Goal: Task Accomplishment & Management: Manage account settings

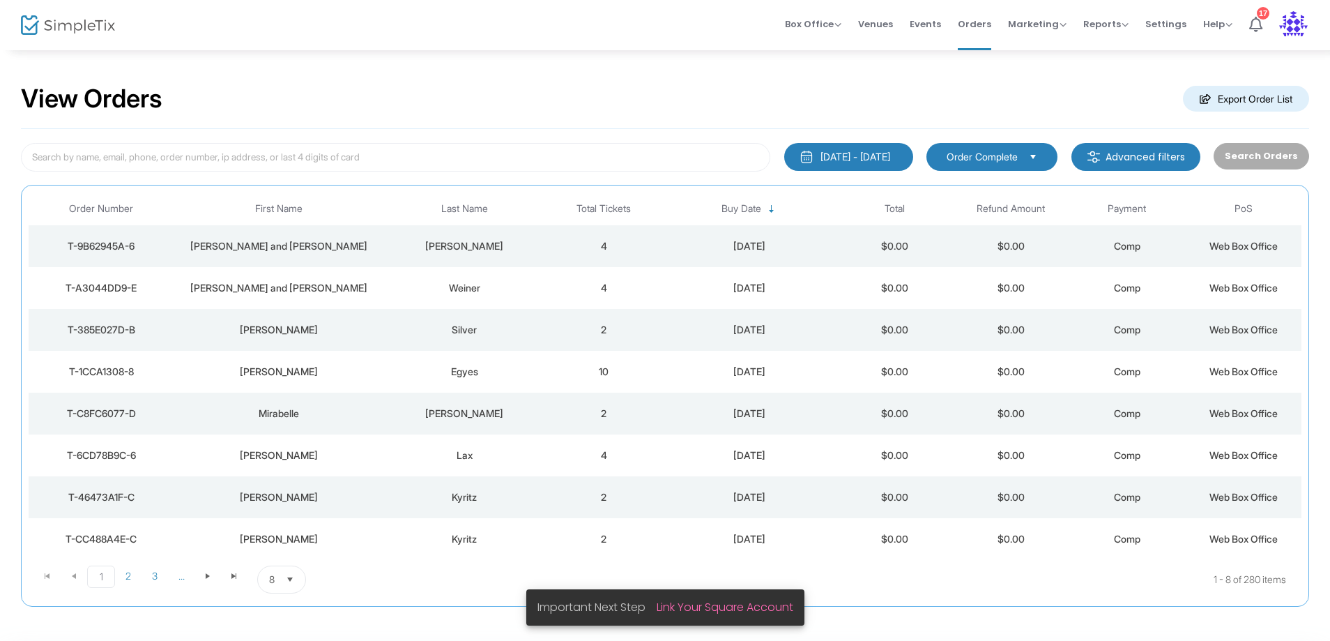
click at [493, 285] on div "Weiner" at bounding box center [465, 288] width 156 height 14
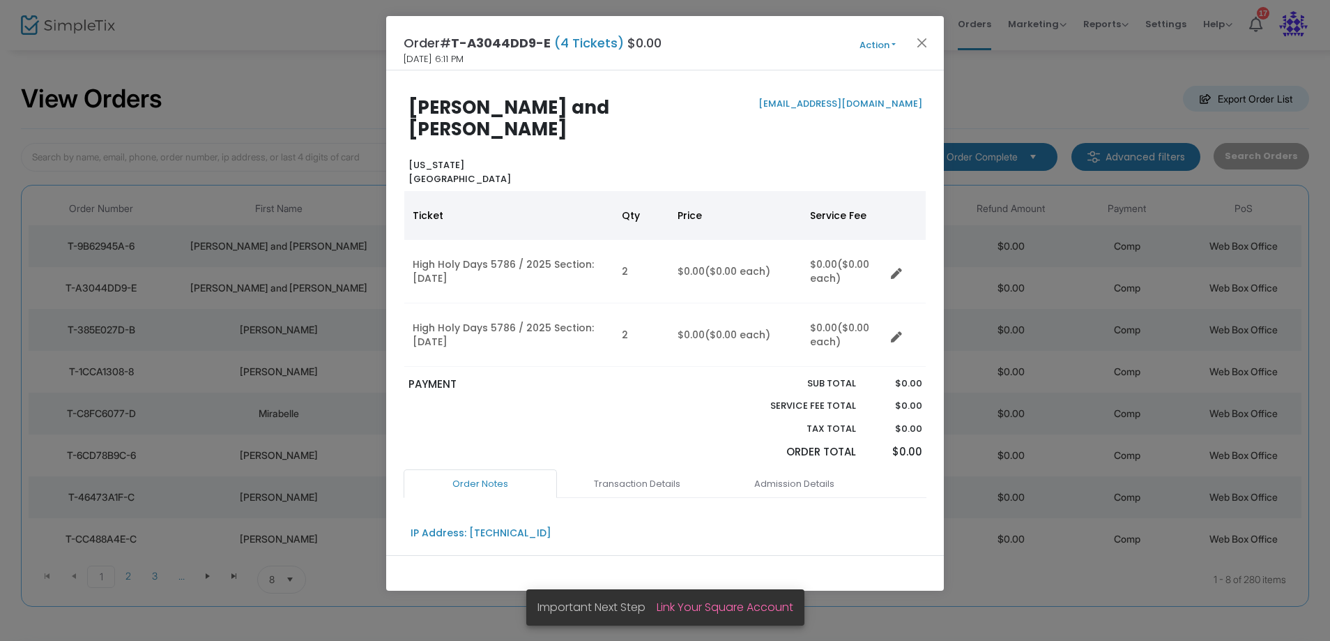
click at [893, 45] on button "Action" at bounding box center [878, 45] width 84 height 15
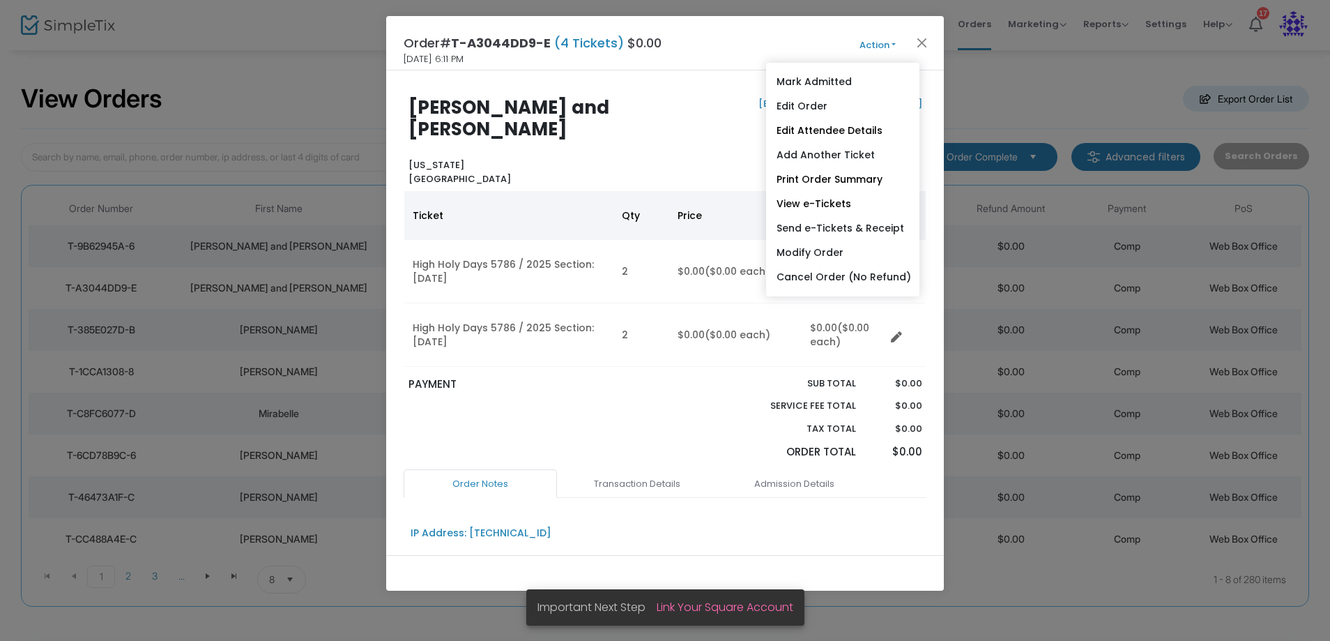
click at [827, 232] on link "Send e-Tickets & Receipt" at bounding box center [842, 228] width 153 height 24
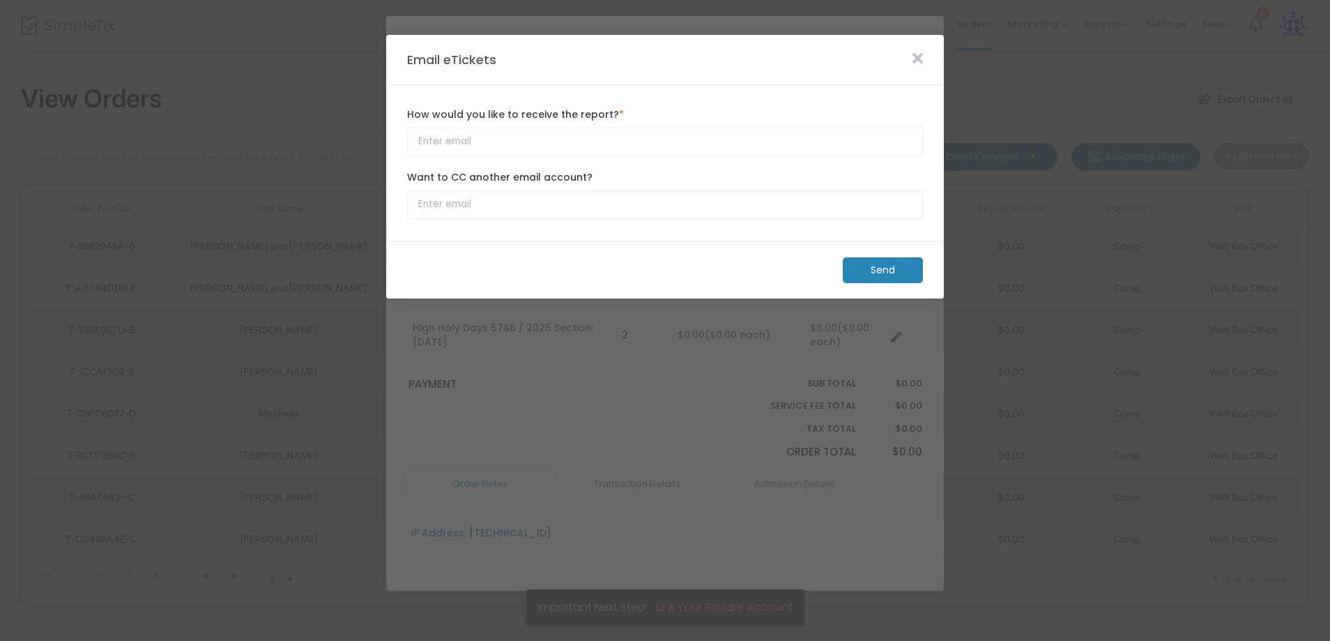
click at [873, 263] on m-button "Send" at bounding box center [883, 270] width 80 height 26
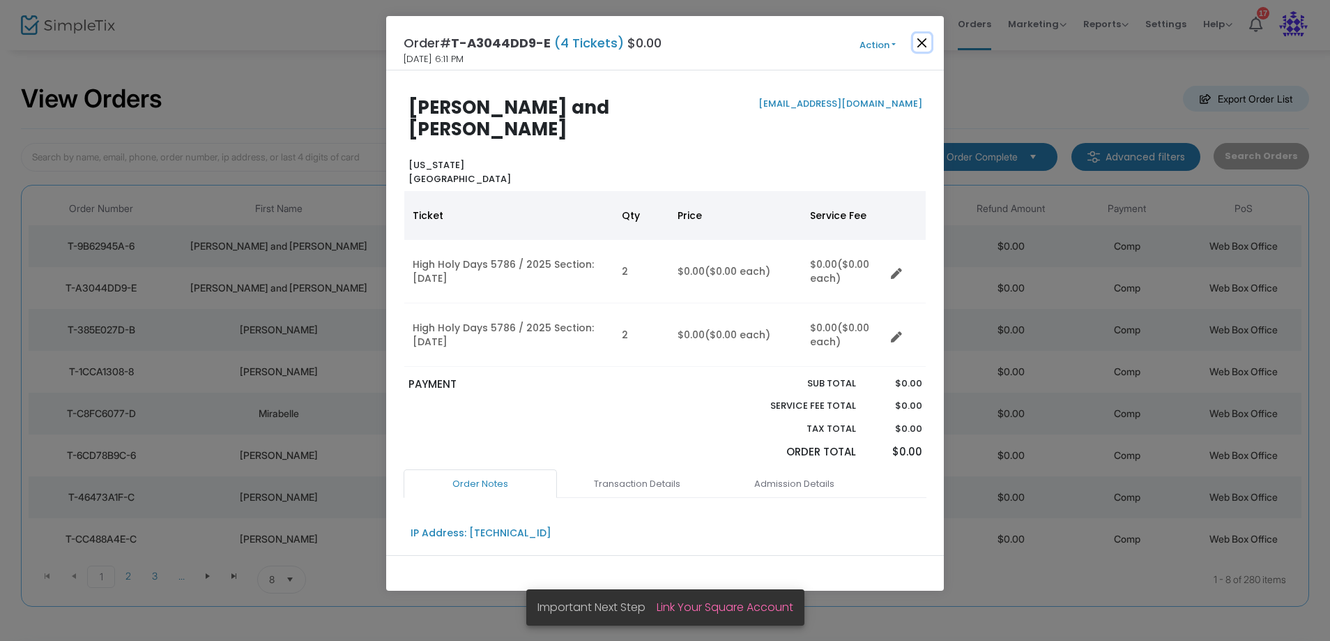
click at [921, 38] on button "Close" at bounding box center [922, 42] width 18 height 18
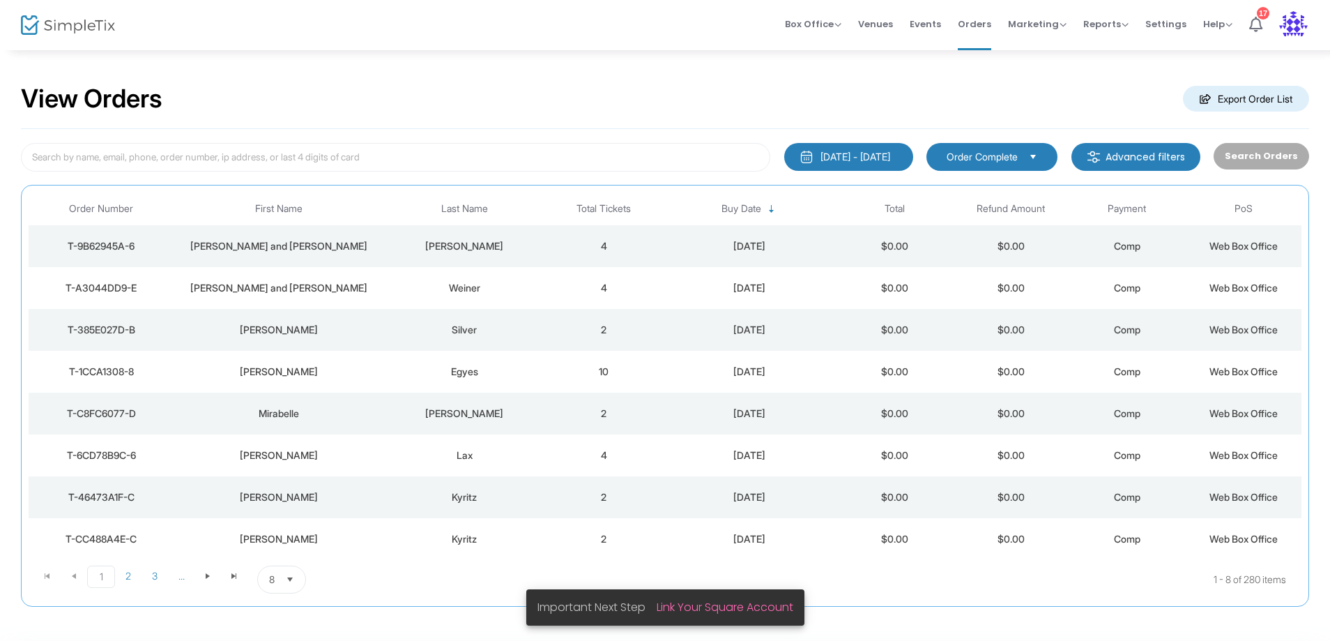
click at [328, 248] on div "[PERSON_NAME] and [PERSON_NAME]" at bounding box center [278, 246] width 202 height 14
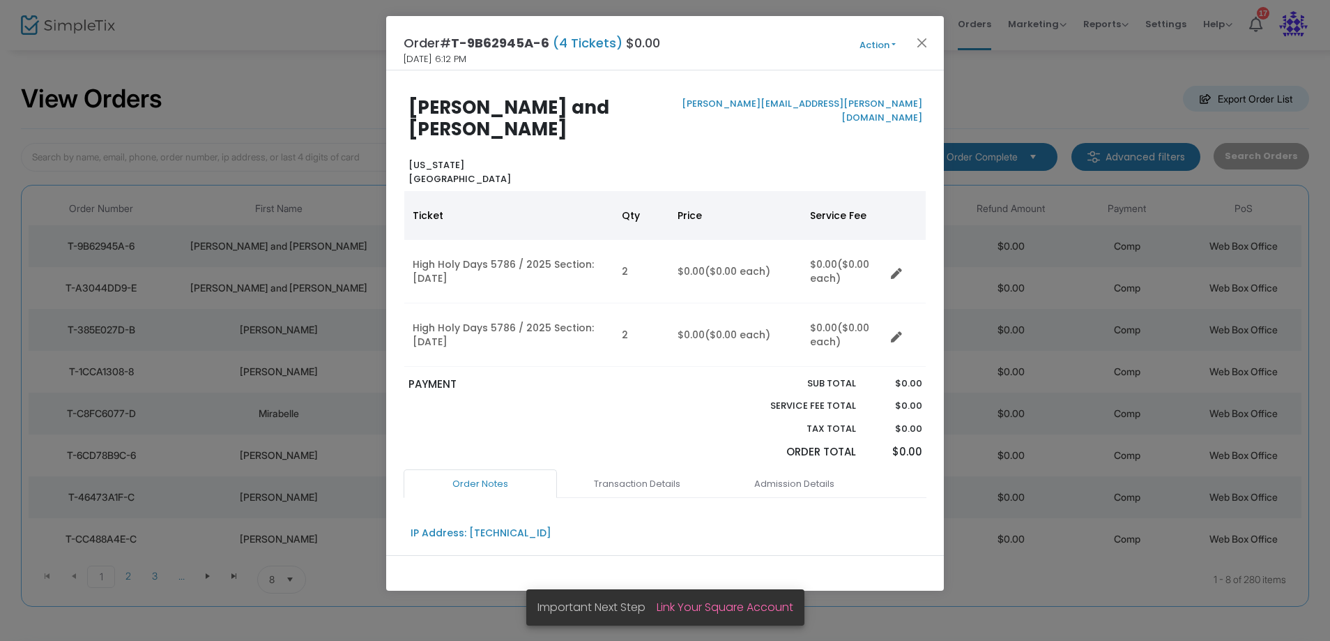
click at [881, 43] on button "Action" at bounding box center [878, 45] width 84 height 15
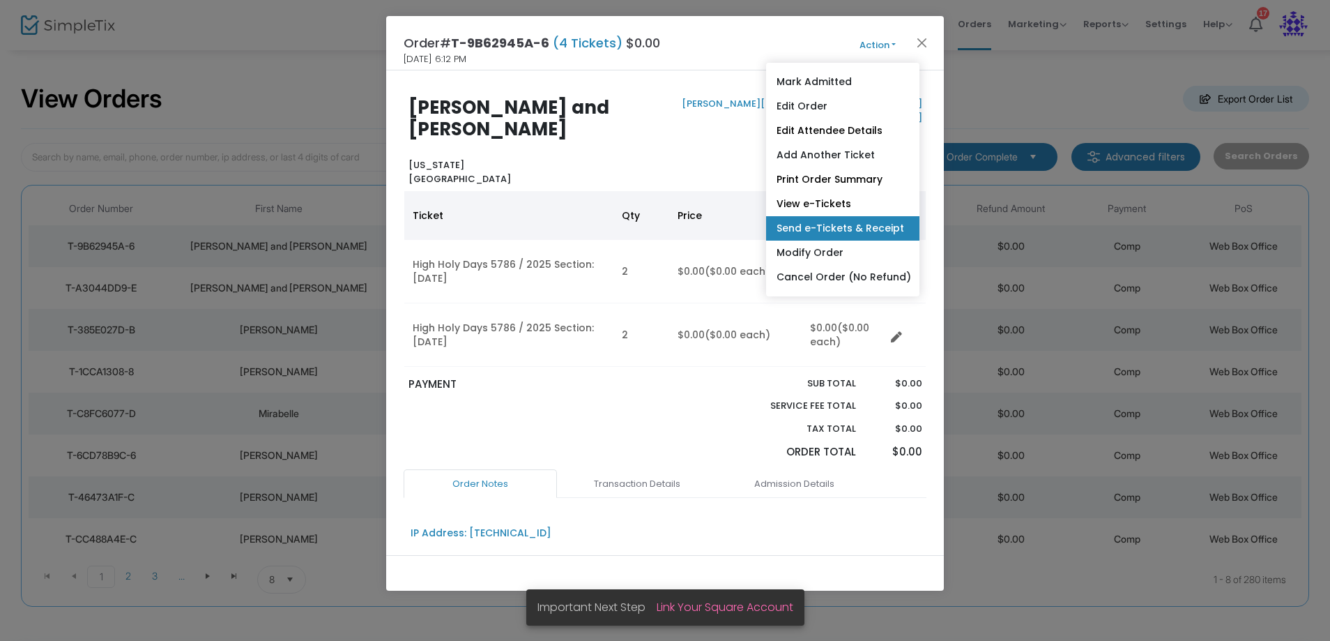
click at [844, 228] on link "Send e-Tickets & Receipt" at bounding box center [842, 228] width 153 height 24
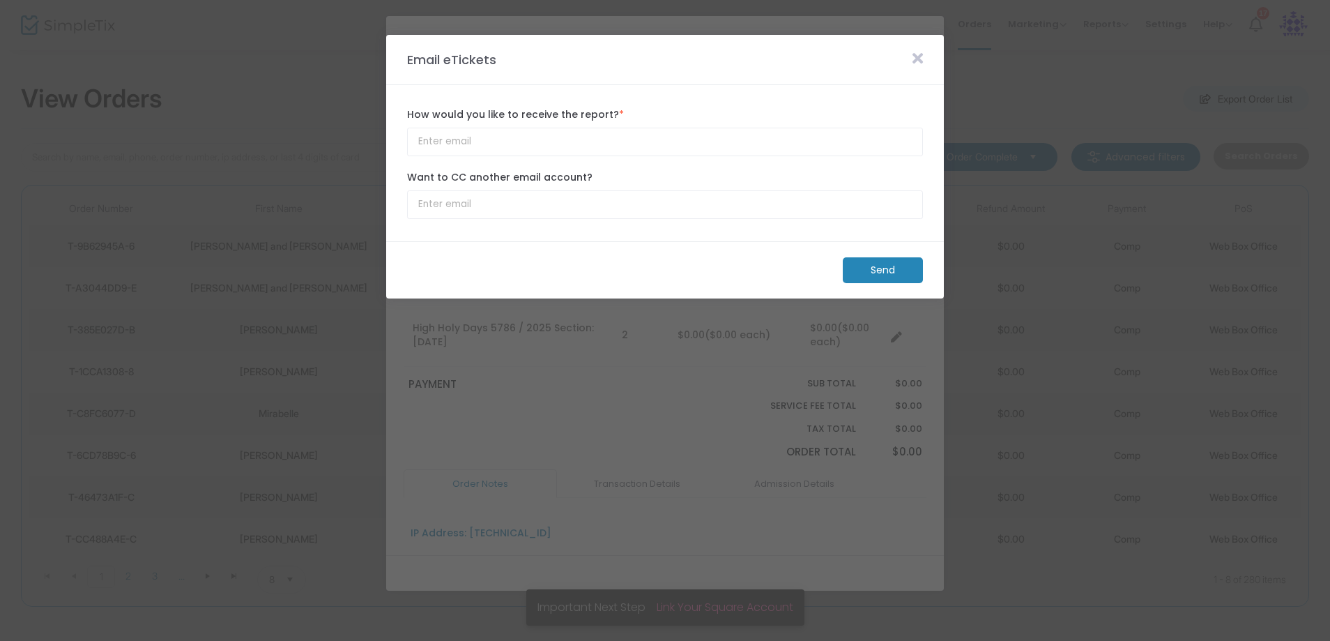
click at [879, 264] on m-button "Send" at bounding box center [883, 270] width 80 height 26
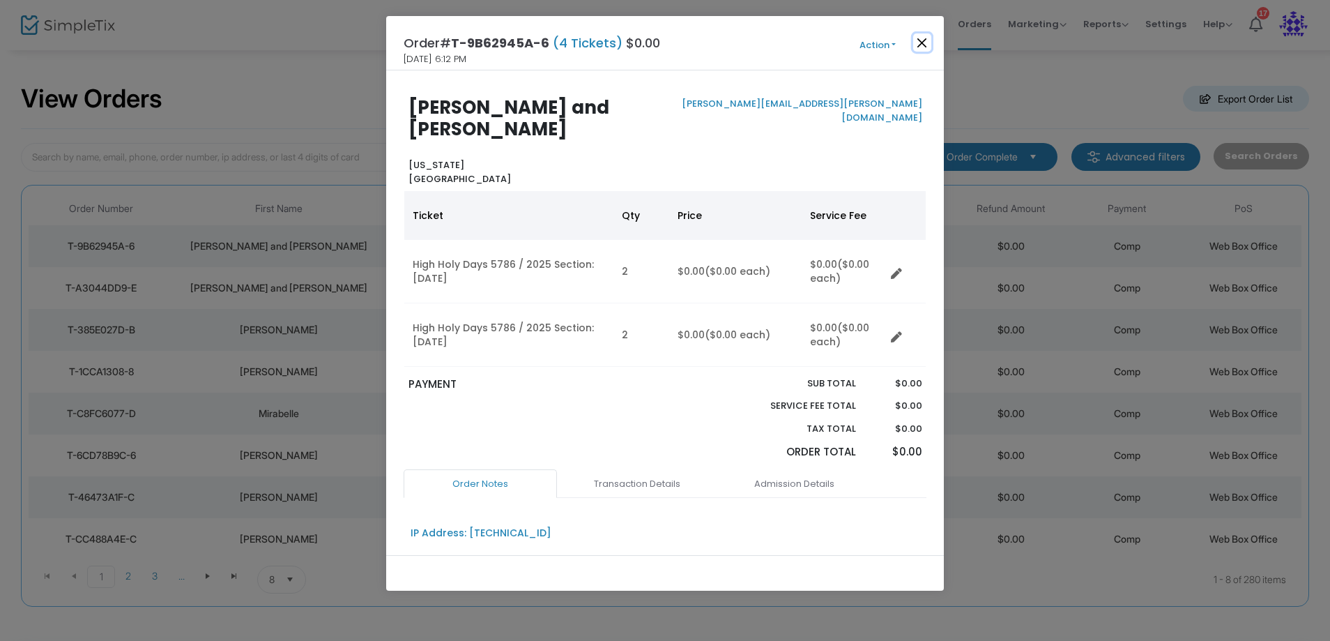
click at [923, 43] on button "Close" at bounding box center [922, 42] width 18 height 18
